Goal: Task Accomplishment & Management: Complete application form

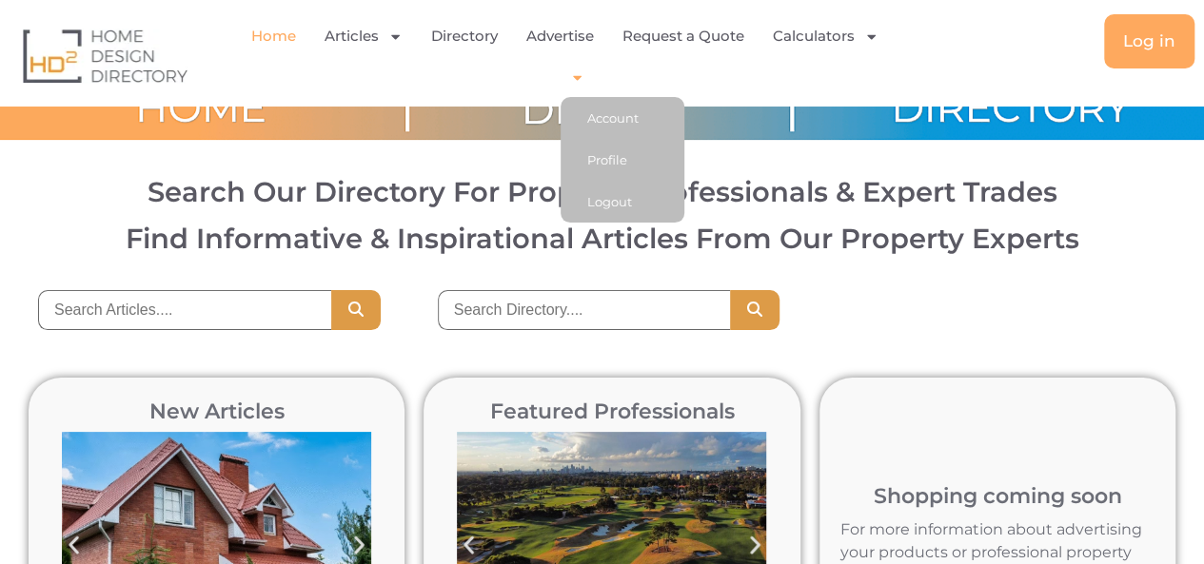
click at [577, 79] on icon "Menu" at bounding box center [577, 78] width 9 height 5
click at [599, 113] on link "Account" at bounding box center [622, 118] width 124 height 42
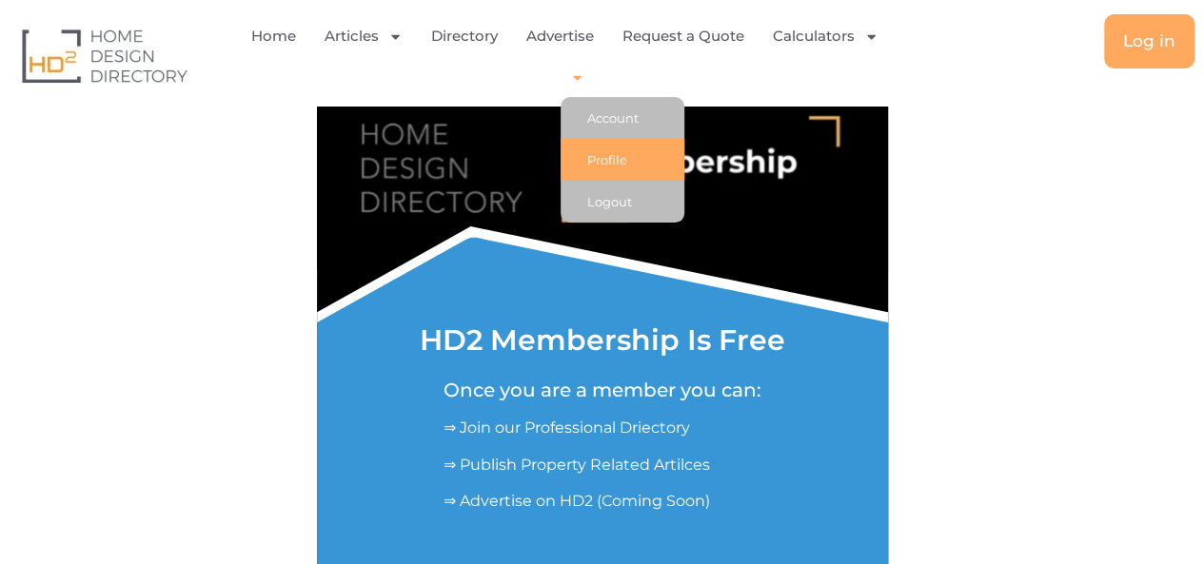
click at [601, 150] on link "Profile" at bounding box center [622, 160] width 124 height 42
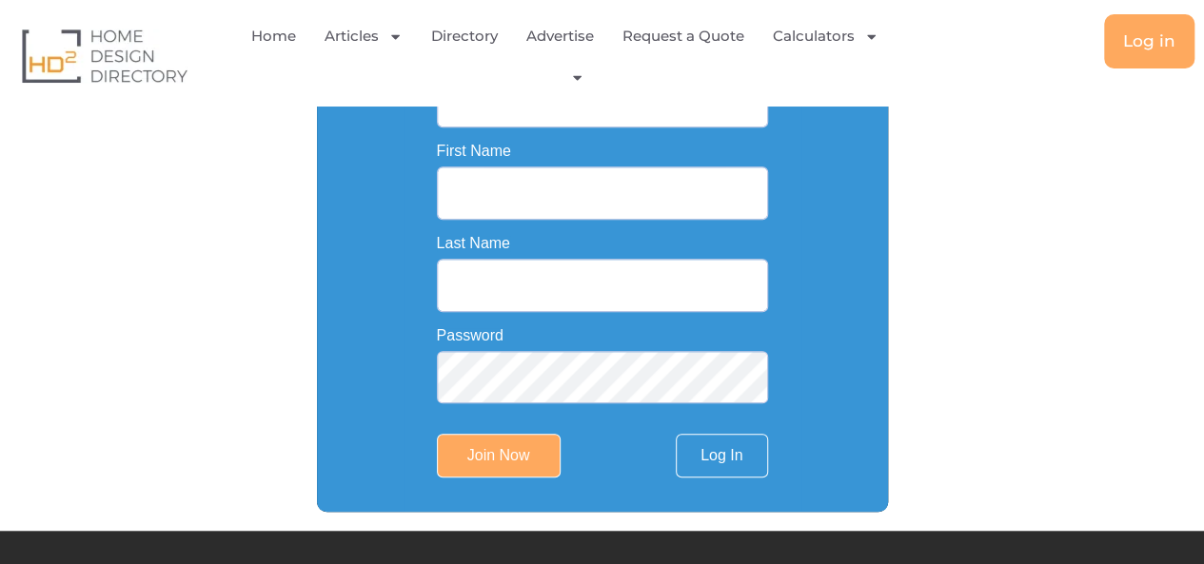
scroll to position [329, 0]
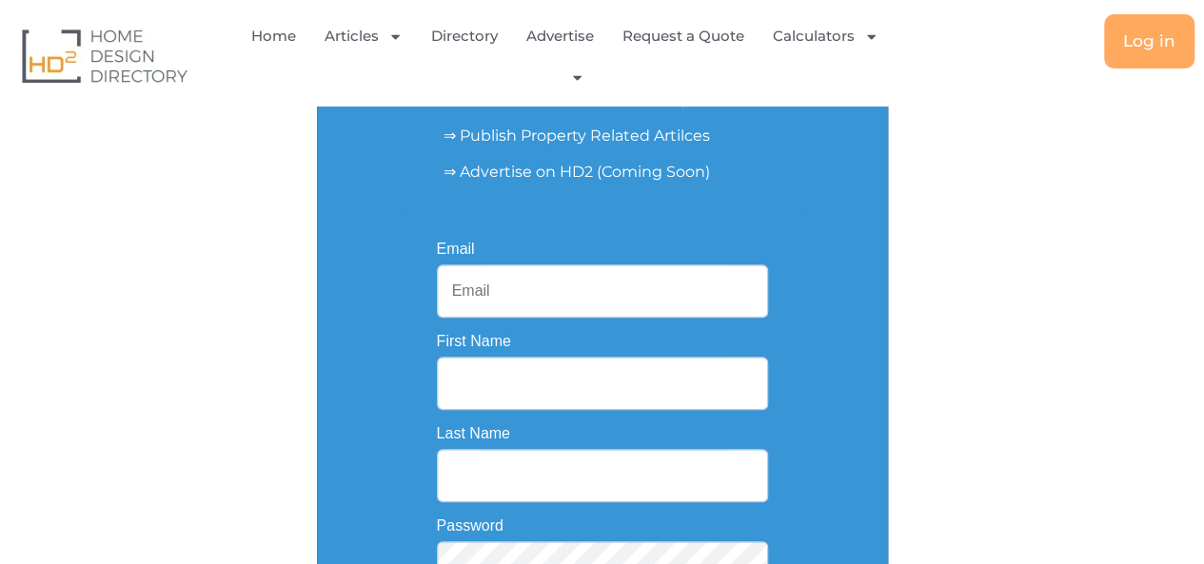
click at [550, 292] on input "Email" at bounding box center [602, 291] width 331 height 53
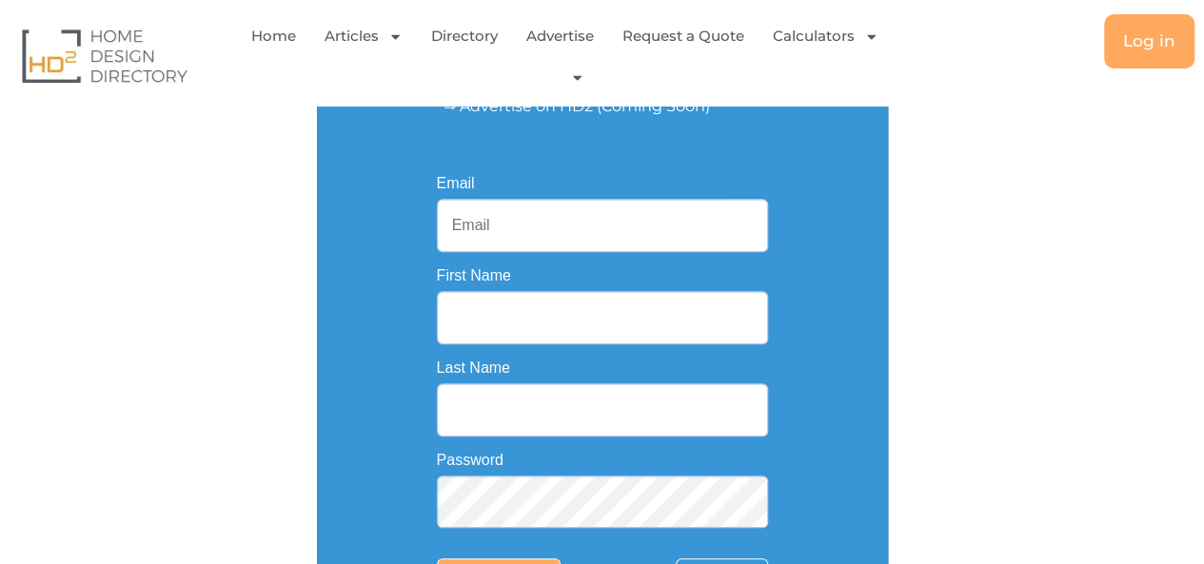
scroll to position [424, 0]
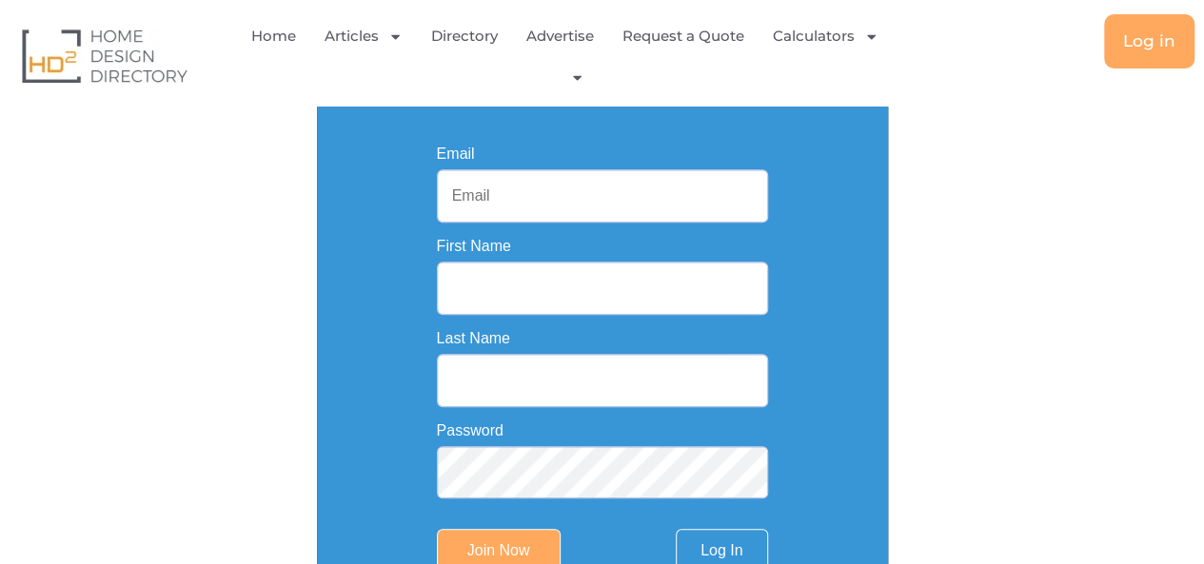
click at [480, 187] on input "Email" at bounding box center [602, 195] width 331 height 53
paste input "[EMAIL_ADDRESS][DOMAIN_NAME]"
type input "[EMAIL_ADDRESS][DOMAIN_NAME]"
click at [514, 300] on input "First Name" at bounding box center [602, 288] width 331 height 53
type input "Trident Glass"
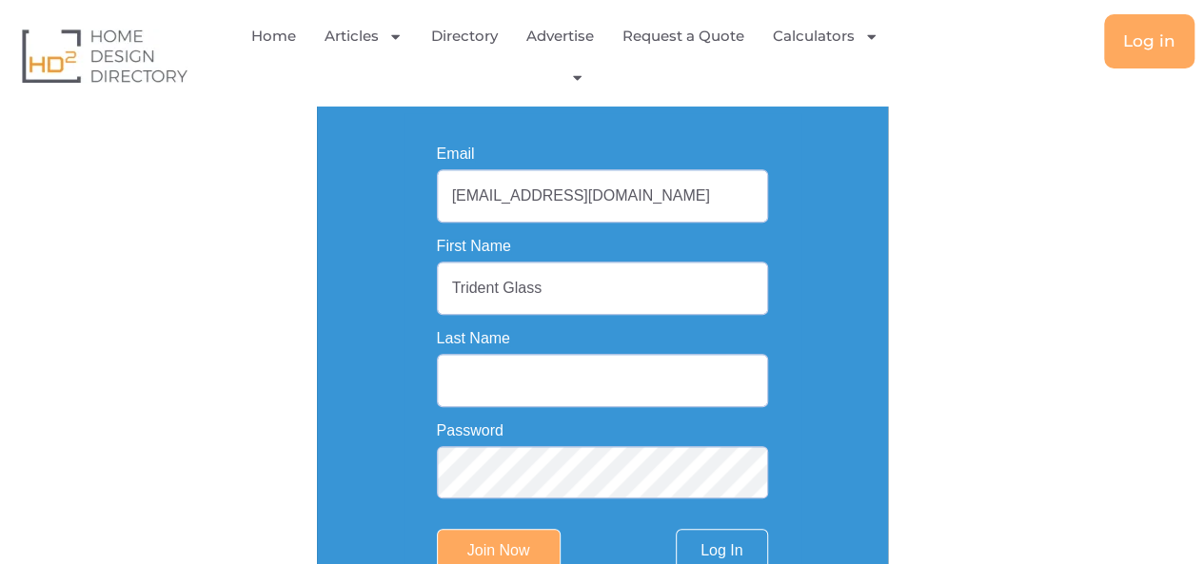
click at [536, 361] on input "Last Name" at bounding box center [602, 380] width 331 height 53
type input "Services"
click at [500, 450] on div "Password" at bounding box center [602, 460] width 331 height 76
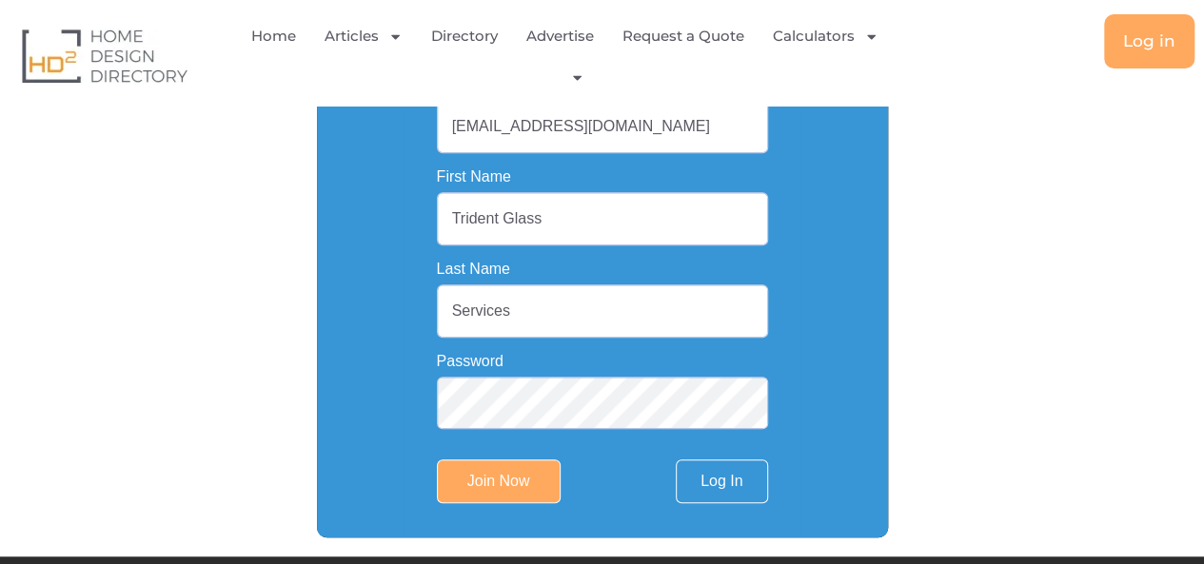
scroll to position [615, 0]
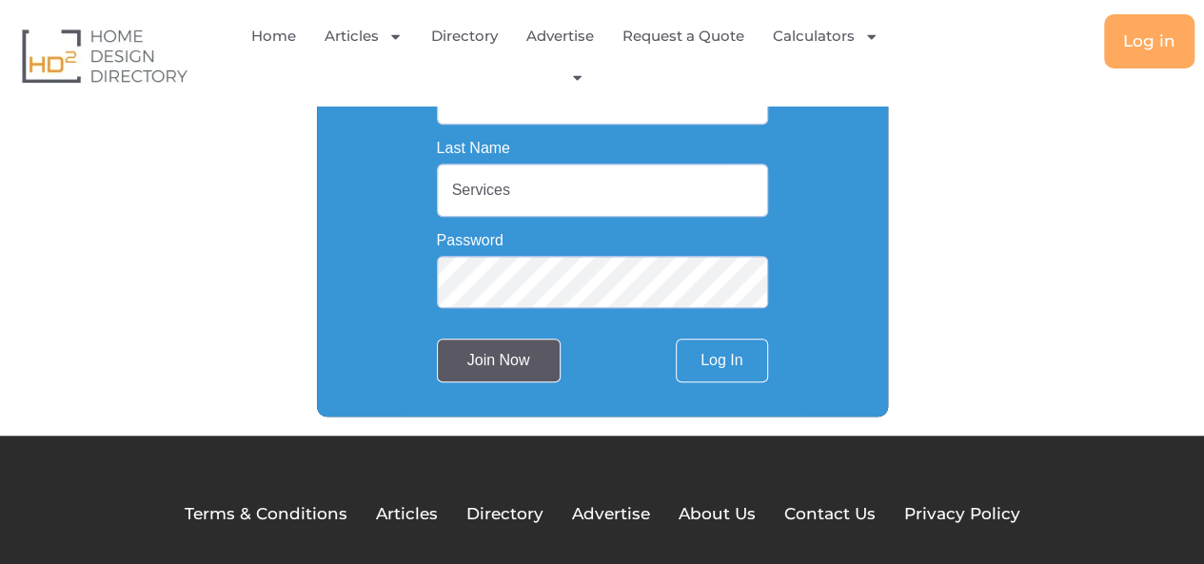
click at [506, 374] on input "Join Now" at bounding box center [499, 361] width 124 height 44
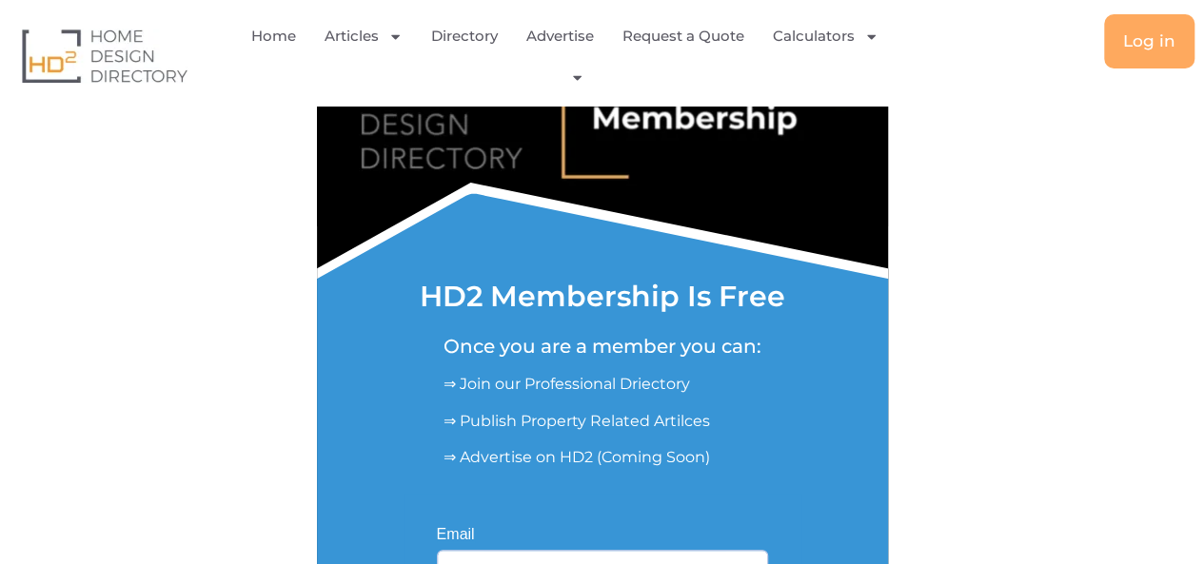
scroll to position [0, 0]
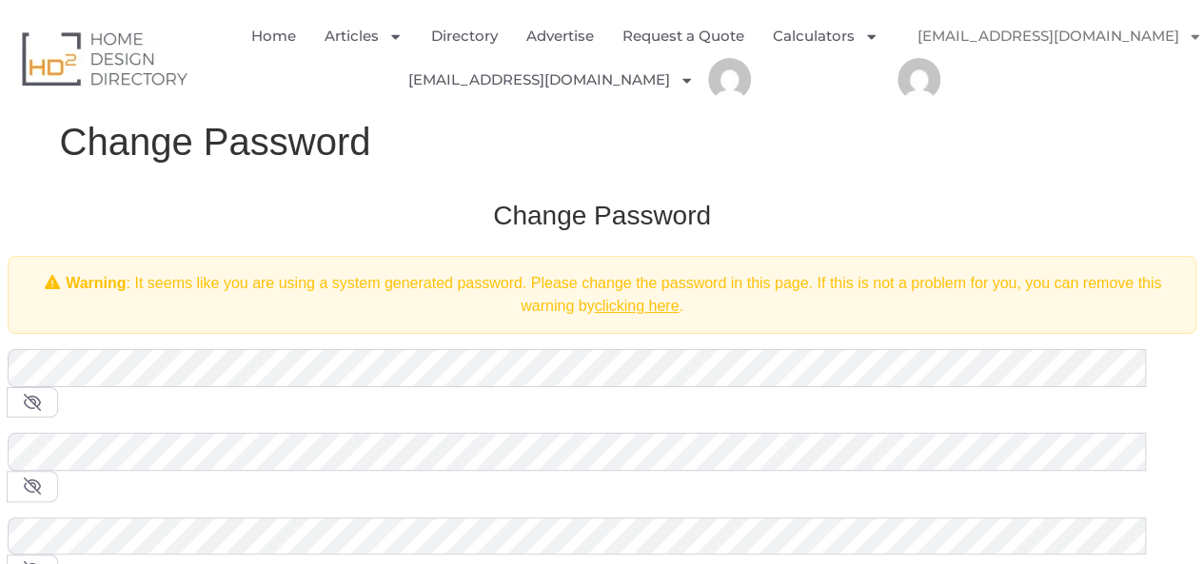
click at [923, 70] on img "Menu" at bounding box center [918, 79] width 43 height 43
click at [1014, 43] on link "[EMAIL_ADDRESS][DOMAIN_NAME]" at bounding box center [1059, 36] width 324 height 44
click at [1010, 36] on link "[EMAIL_ADDRESS][DOMAIN_NAME]" at bounding box center [1059, 36] width 324 height 44
click at [986, 39] on link "[EMAIL_ADDRESS][DOMAIN_NAME]" at bounding box center [1059, 36] width 324 height 44
click at [997, 39] on link "[EMAIL_ADDRESS][DOMAIN_NAME]" at bounding box center [1059, 36] width 324 height 44
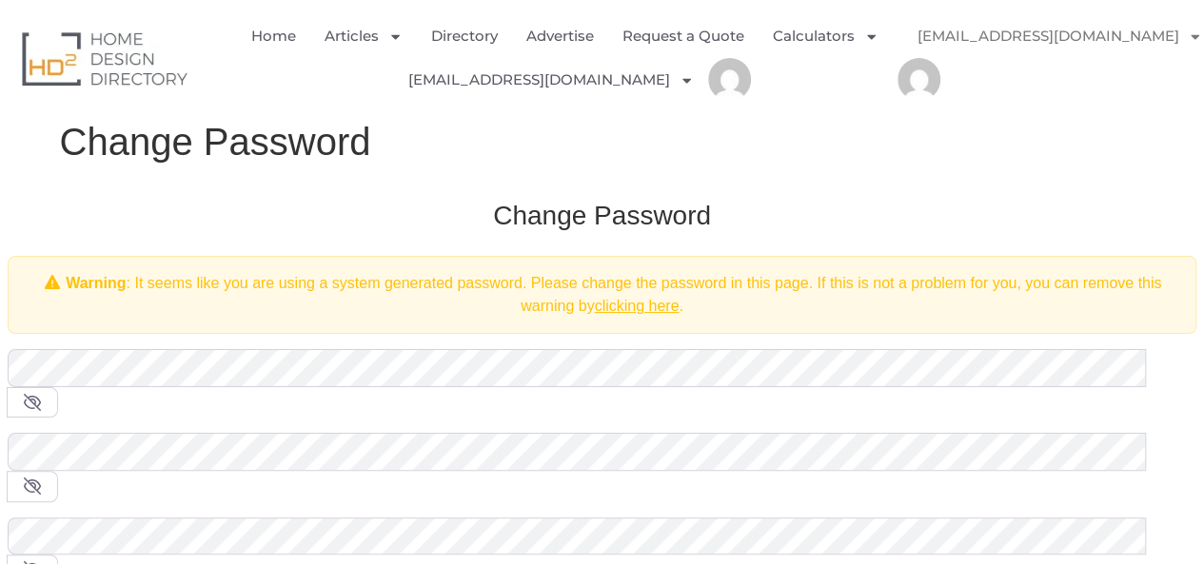
click at [997, 39] on link "[EMAIL_ADDRESS][DOMAIN_NAME]" at bounding box center [1059, 36] width 324 height 44
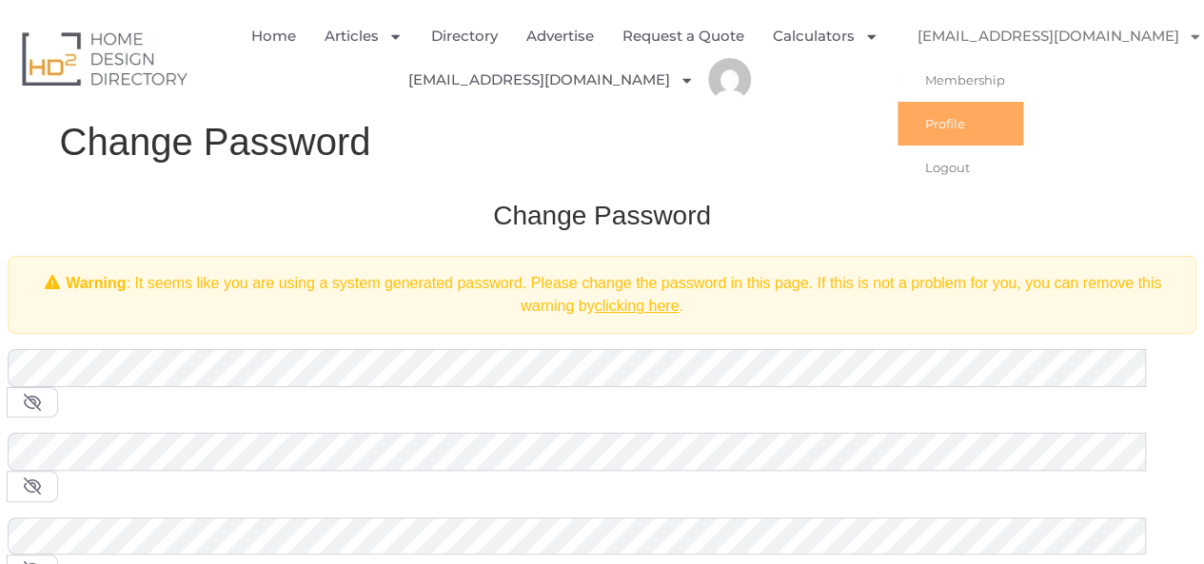
click at [951, 128] on link "Profile" at bounding box center [960, 124] width 126 height 44
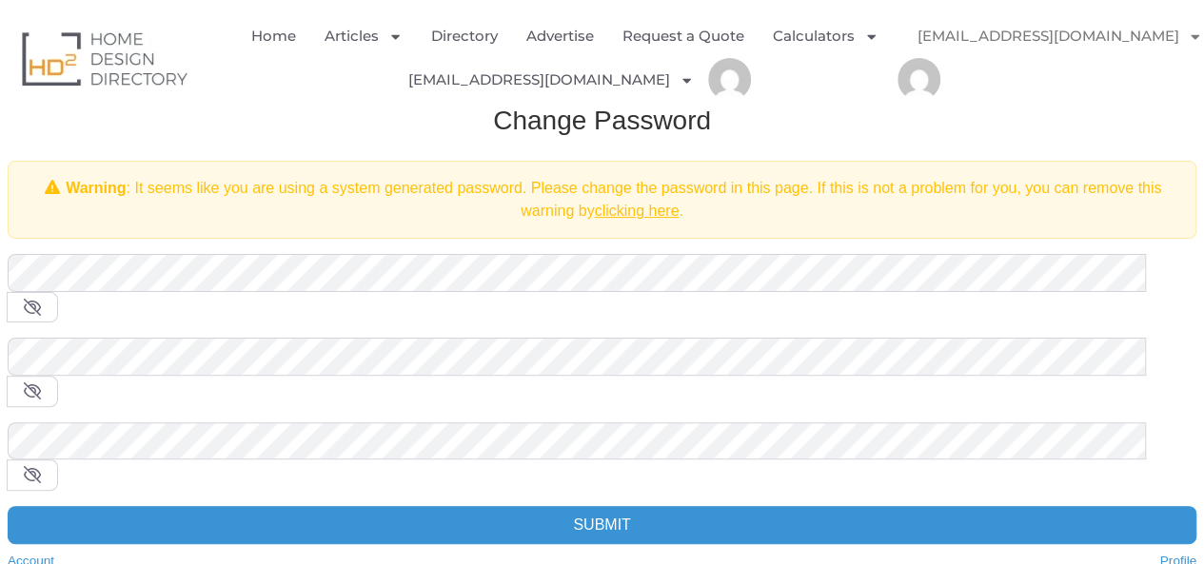
scroll to position [190, 0]
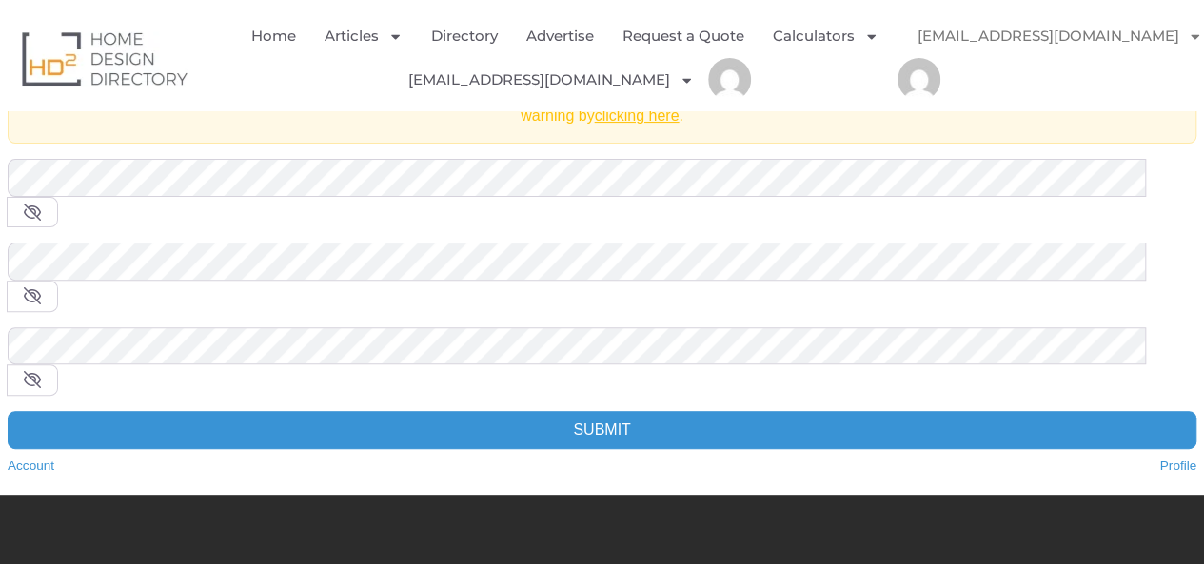
click at [261, 209] on form "Old Password * New Password * Confirm Password * Submit" at bounding box center [602, 304] width 1188 height 290
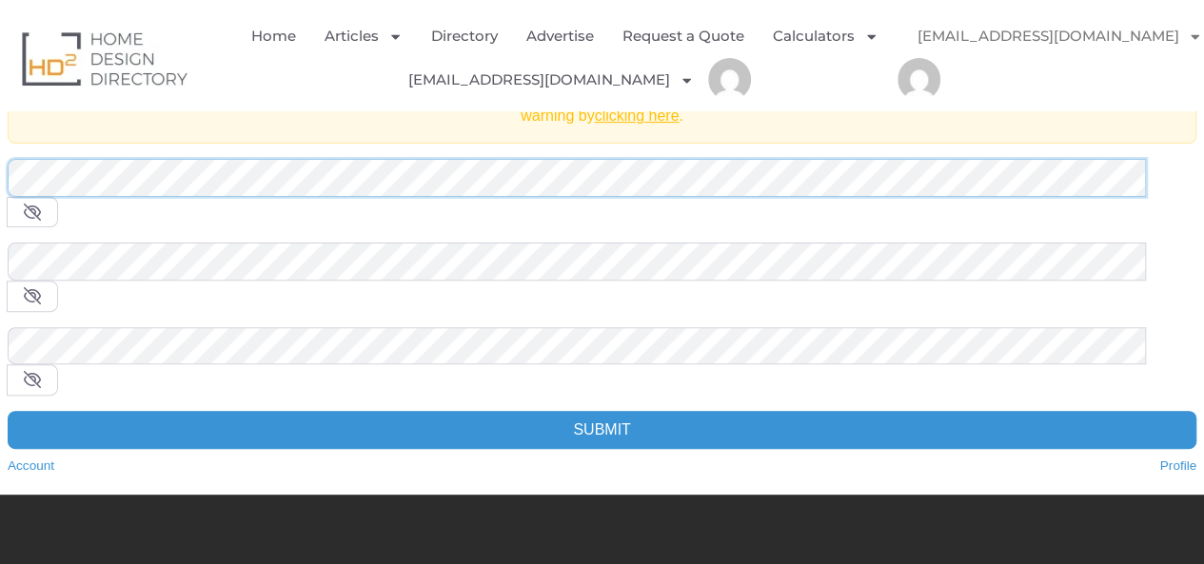
scroll to position [0, 0]
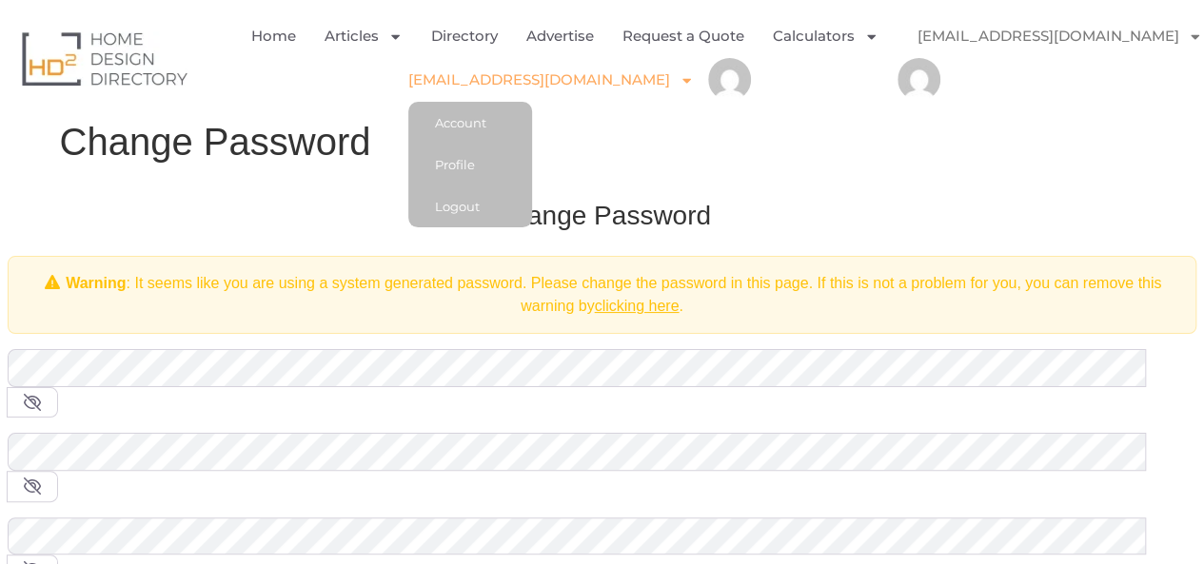
click at [670, 75] on span "Menu" at bounding box center [682, 80] width 24 height 33
click at [504, 165] on link "Profile" at bounding box center [470, 165] width 124 height 42
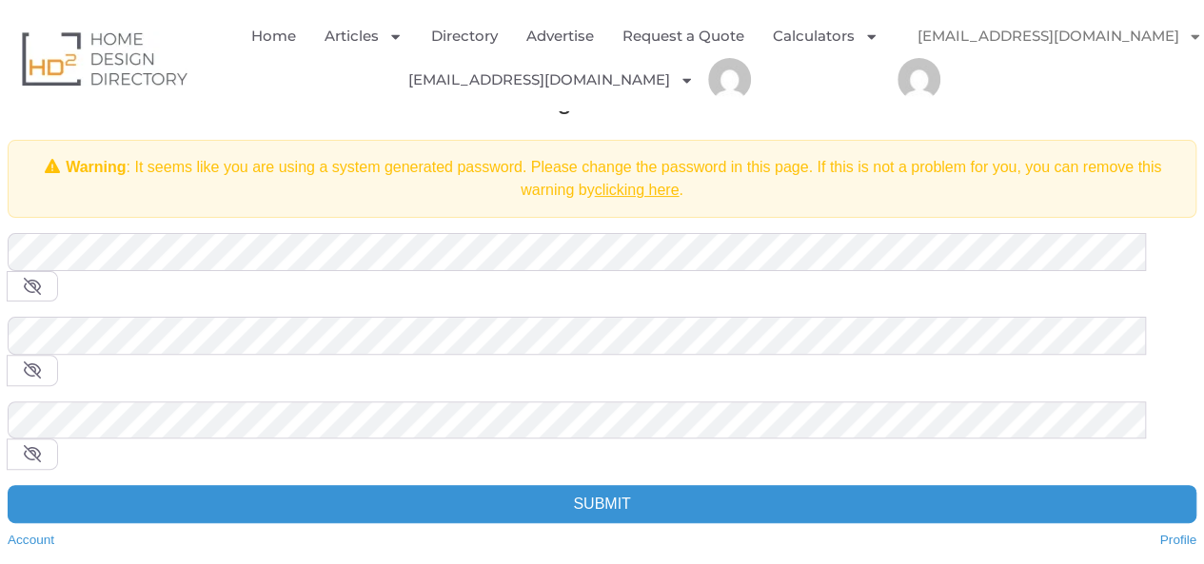
scroll to position [247, 0]
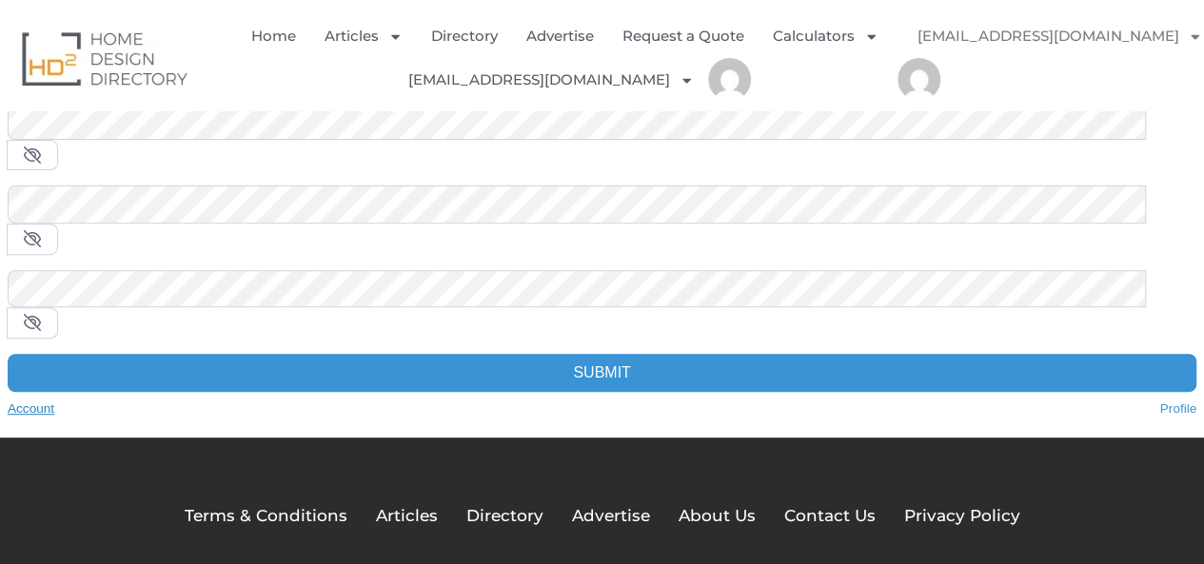
click at [45, 400] on link "Account" at bounding box center [31, 409] width 47 height 19
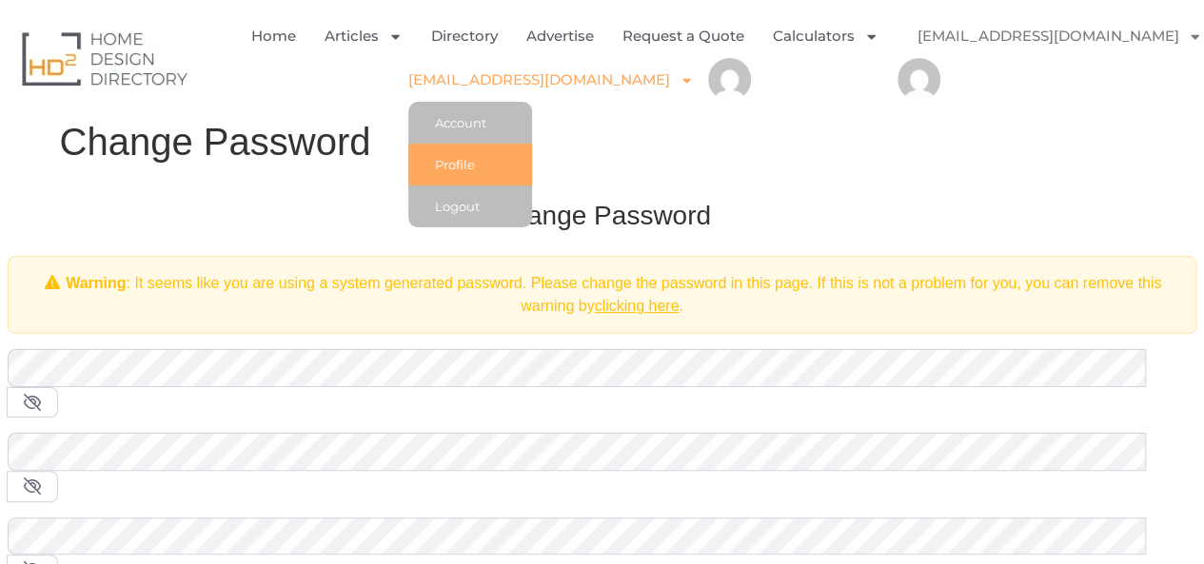
click at [497, 163] on link "Profile" at bounding box center [470, 165] width 124 height 42
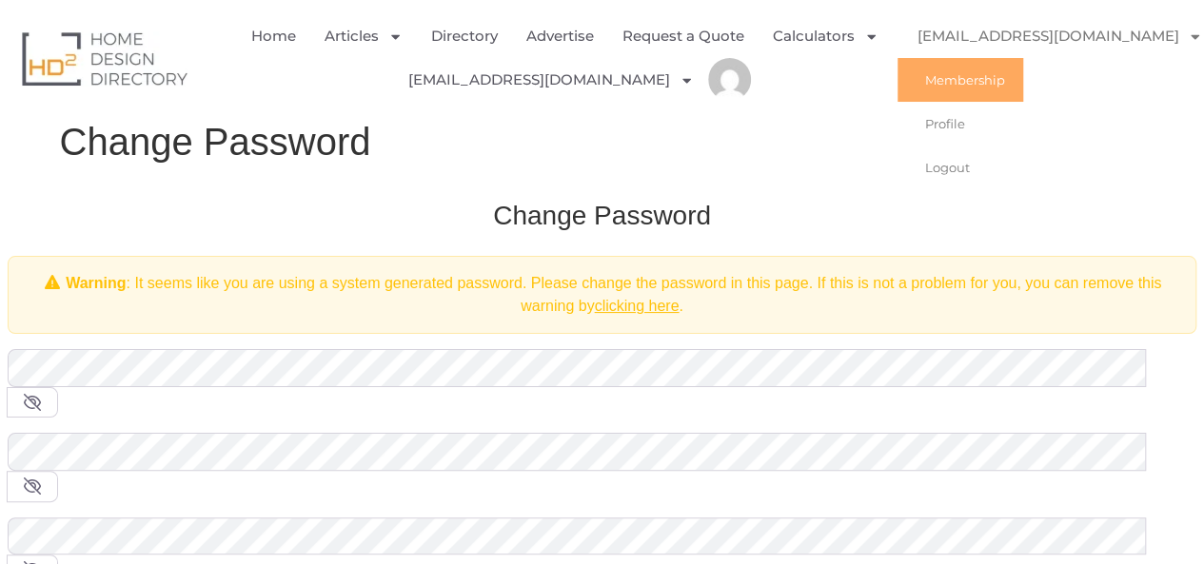
click at [978, 89] on link "Membership" at bounding box center [960, 80] width 126 height 44
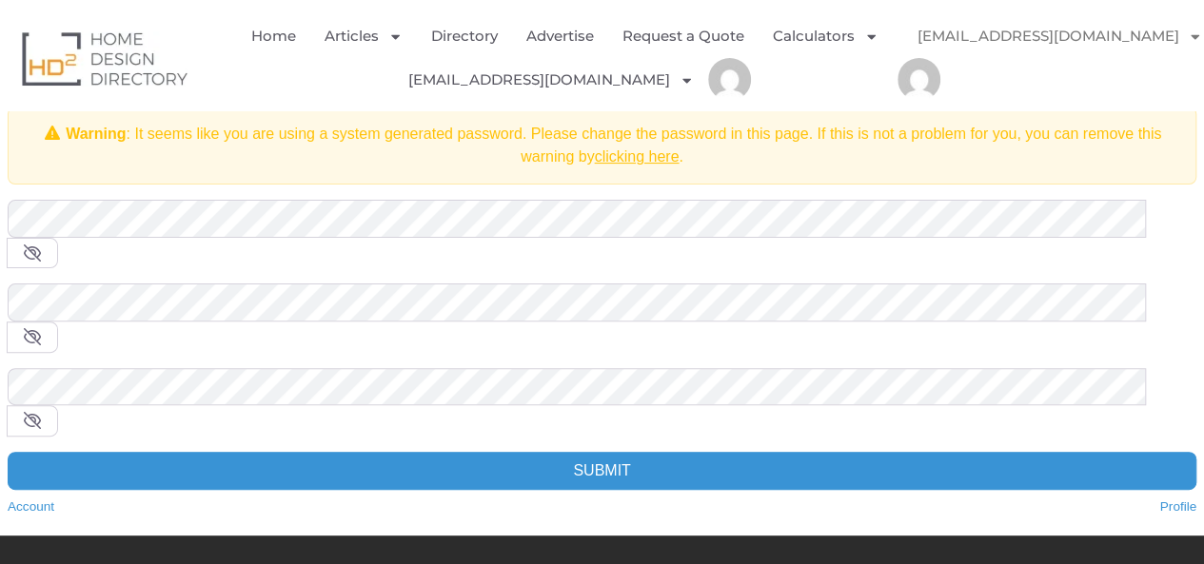
scroll to position [57, 0]
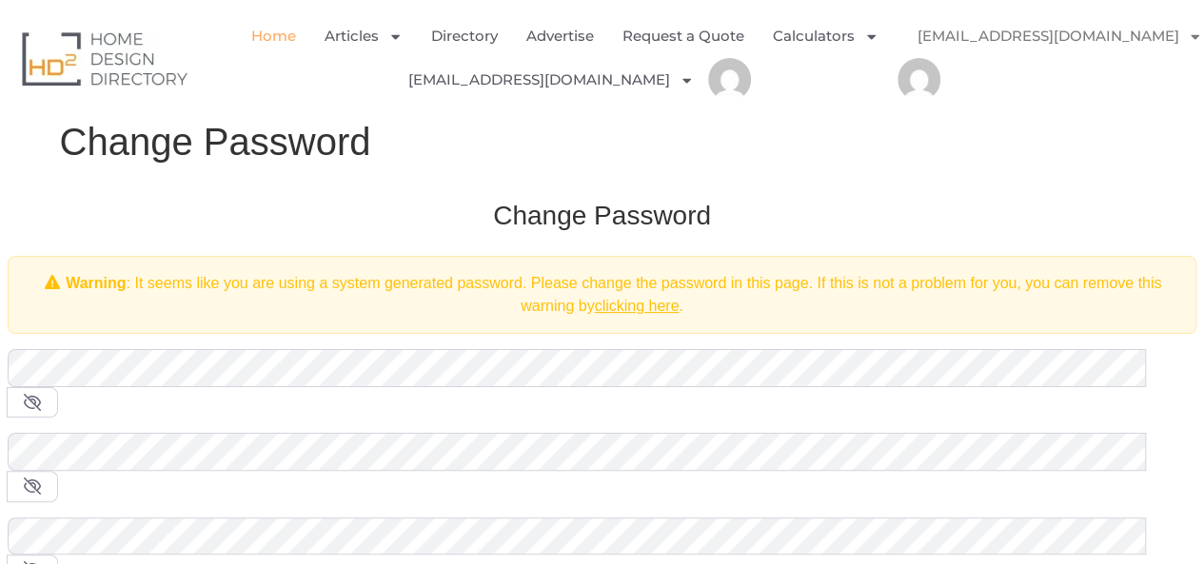
click at [291, 31] on link "Home" at bounding box center [273, 36] width 45 height 44
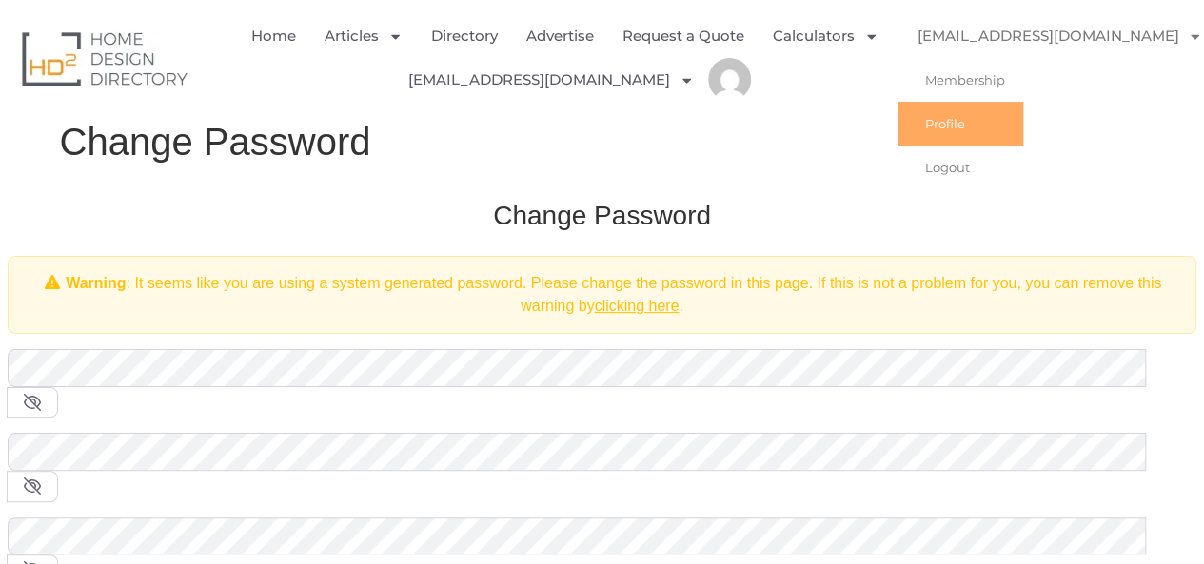
click at [982, 134] on link "Profile" at bounding box center [960, 124] width 126 height 44
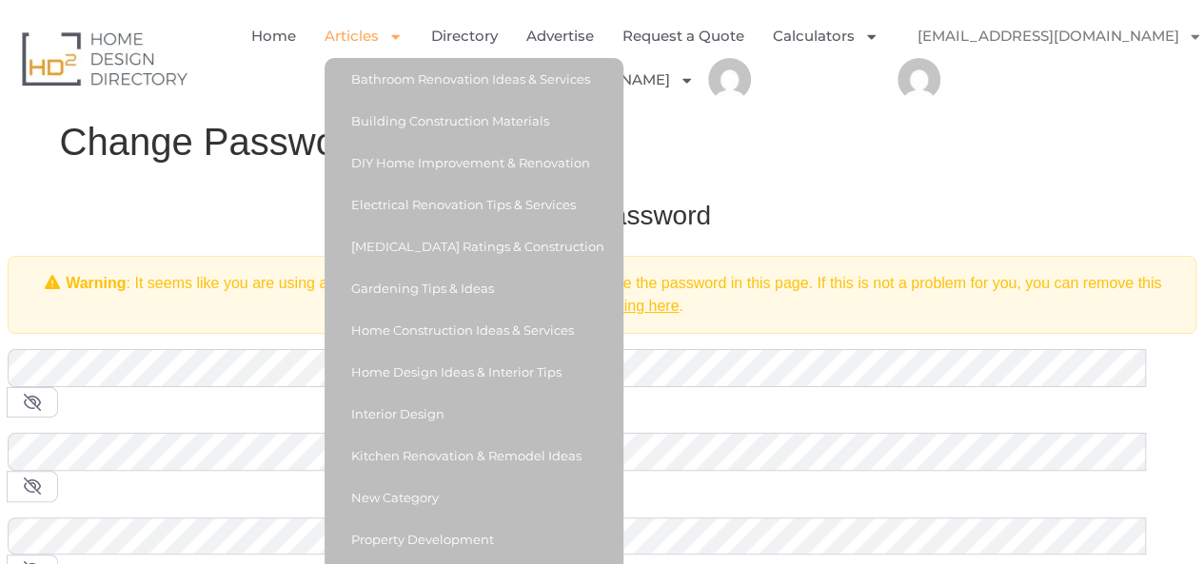
click at [375, 29] on link "Articles" at bounding box center [363, 36] width 78 height 44
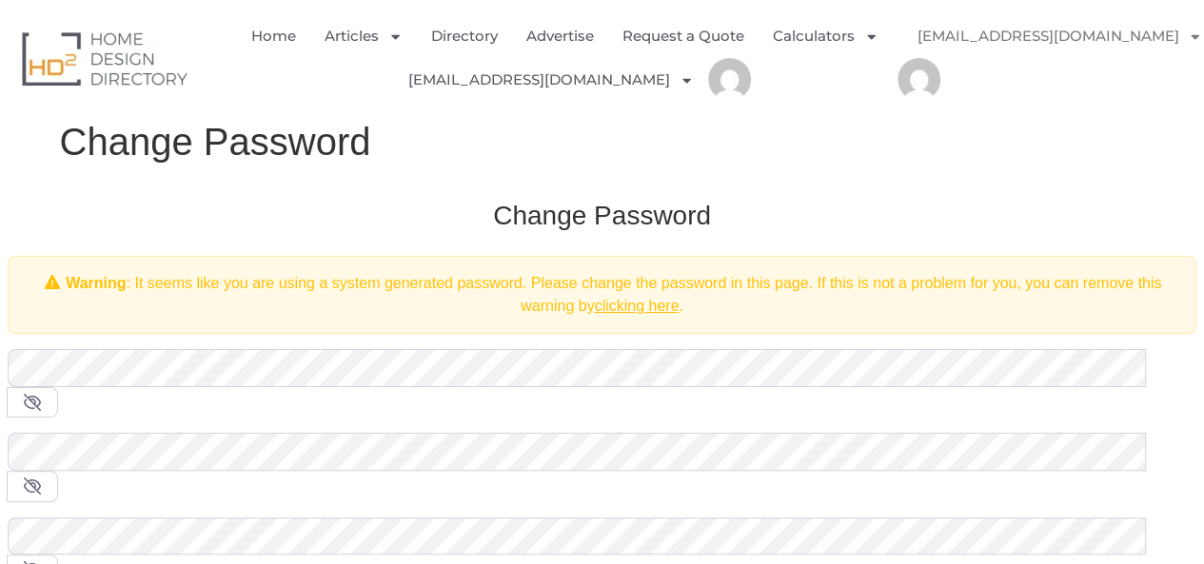
click at [376, 85] on ul "Home Articles Bathroom Renovation Ideas & Services Building Construction Materi…" at bounding box center [572, 58] width 652 height 88
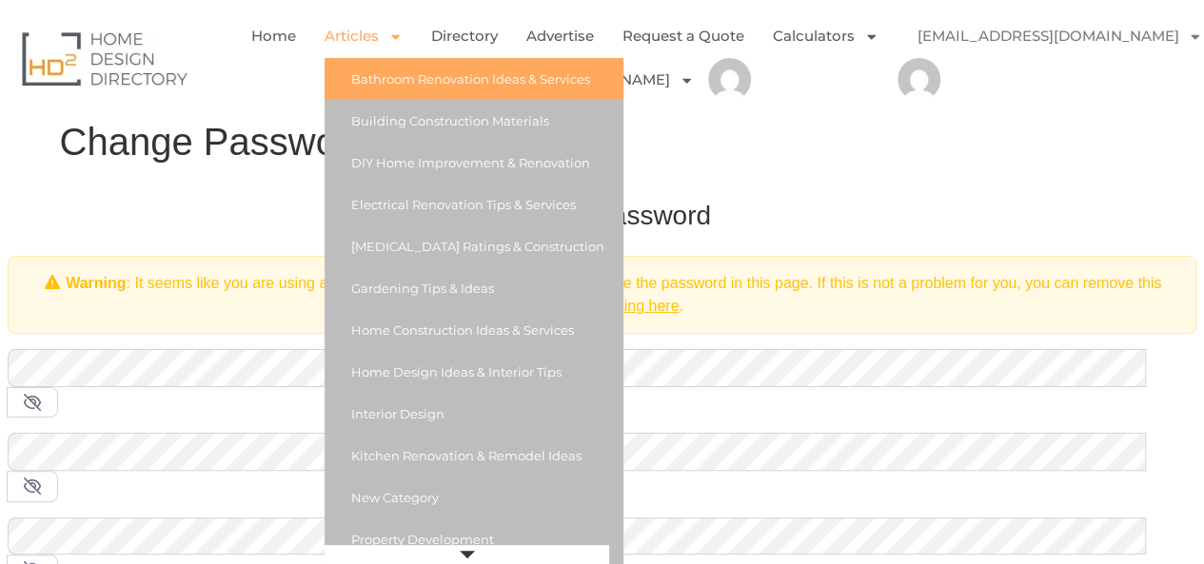
click at [386, 75] on link "Bathroom Renovation Ideas & Services" at bounding box center [473, 79] width 299 height 42
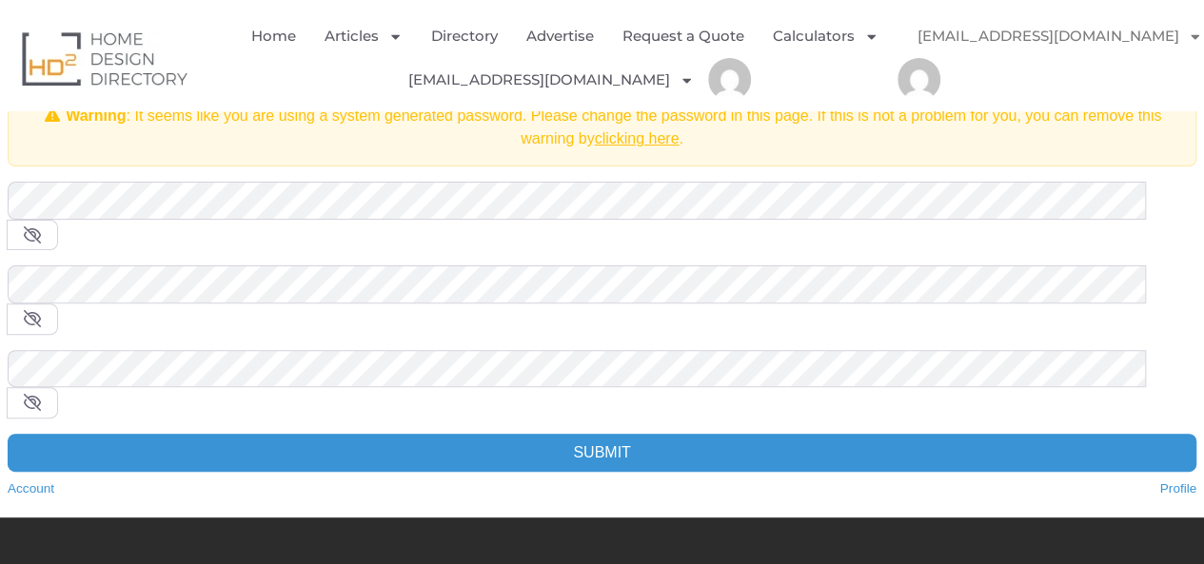
scroll to position [247, 0]
